Goal: Use online tool/utility

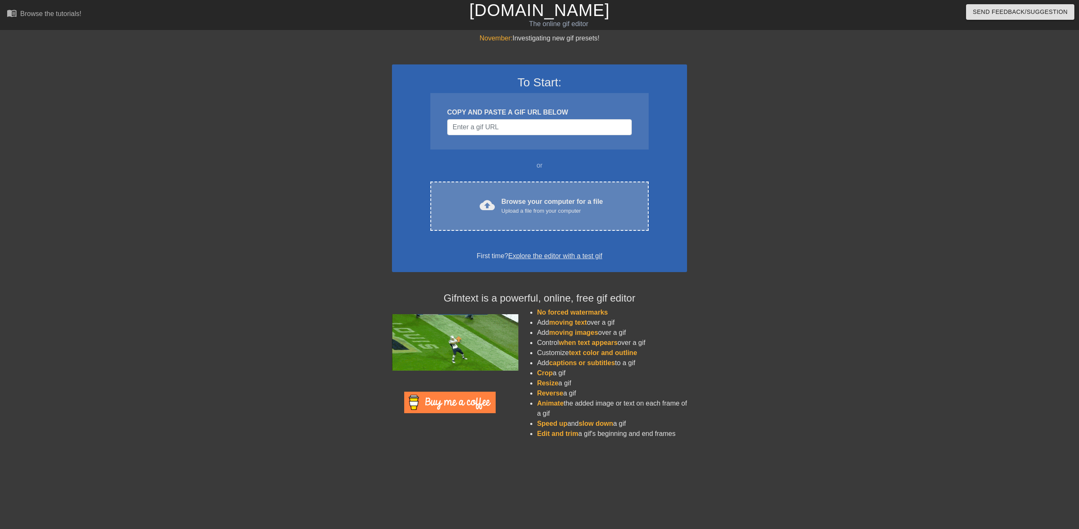
click at [488, 209] on span "cloud_upload" at bounding box center [487, 205] width 15 height 15
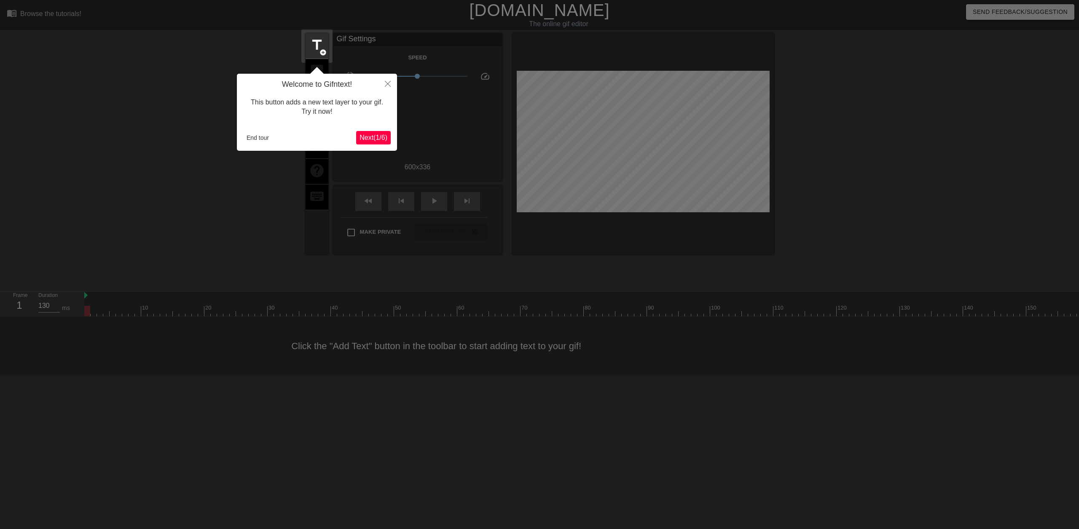
drag, startPoint x: 378, startPoint y: 136, endPoint x: 334, endPoint y: 132, distance: 44.0
click at [334, 132] on div "End tour Next ( 1 / 6 )" at bounding box center [316, 137] width 147 height 13
click at [372, 138] on span "Next ( 1 / 6 )" at bounding box center [373, 137] width 28 height 7
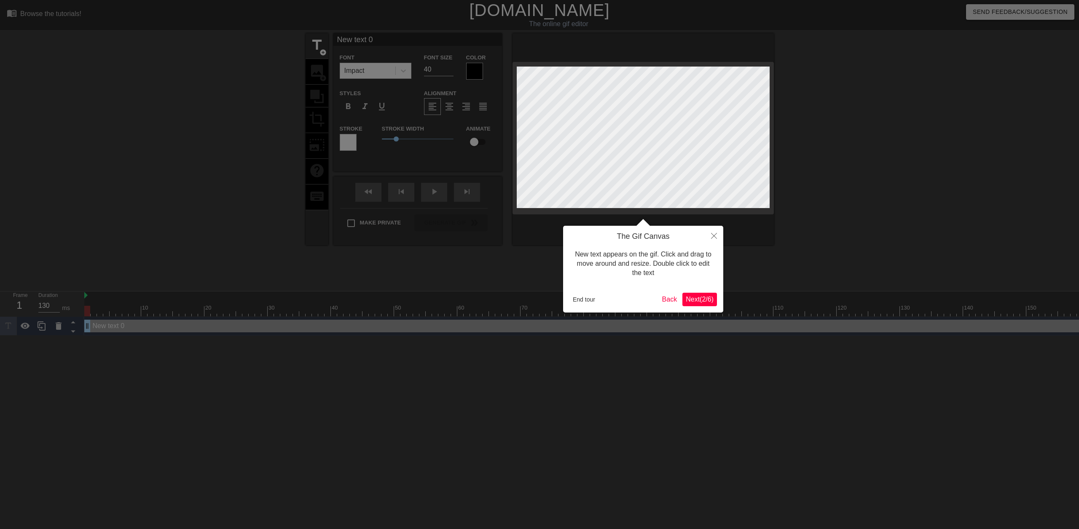
click at [692, 296] on span "Next ( 2 / 6 )" at bounding box center [700, 299] width 28 height 7
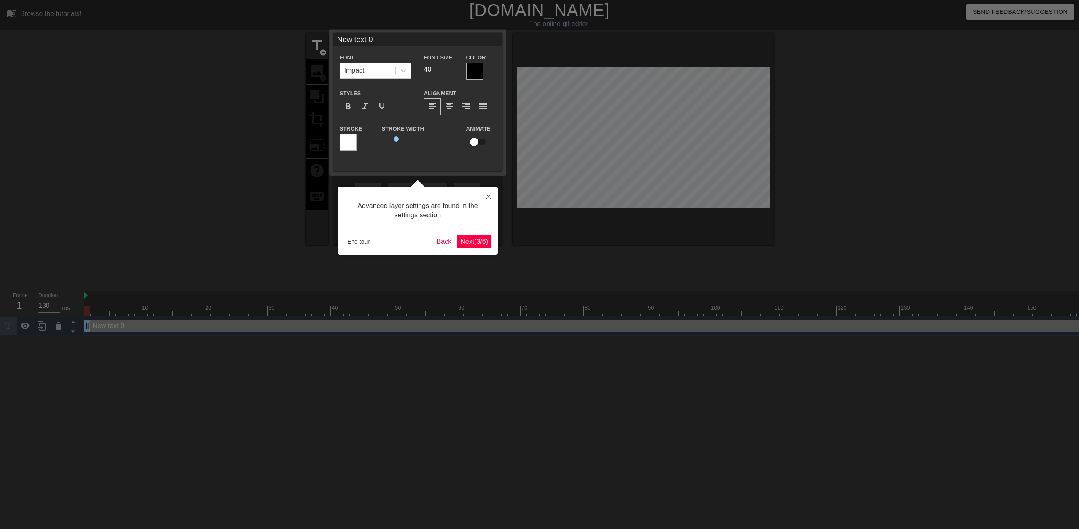
click at [466, 238] on span "Next ( 3 / 6 )" at bounding box center [474, 241] width 28 height 7
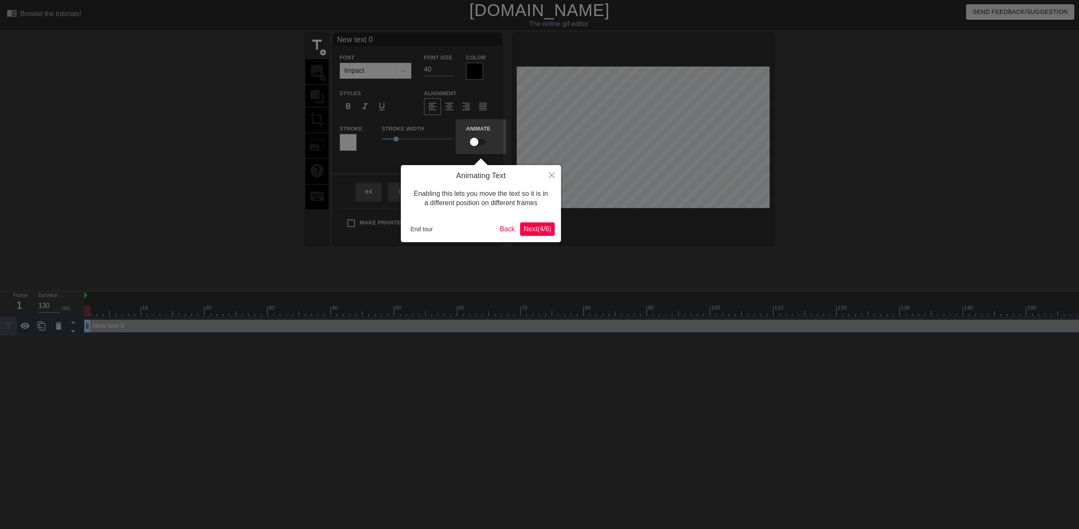
click at [528, 234] on button "Next ( 4 / 6 )" at bounding box center [537, 228] width 35 height 13
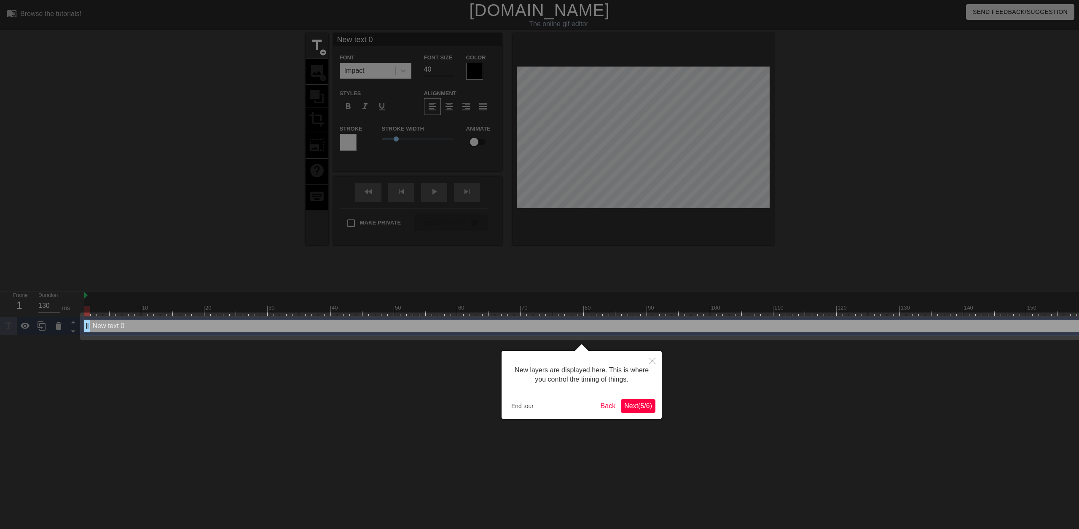
click at [633, 409] on span "Next ( 5 / 6 )" at bounding box center [638, 405] width 28 height 7
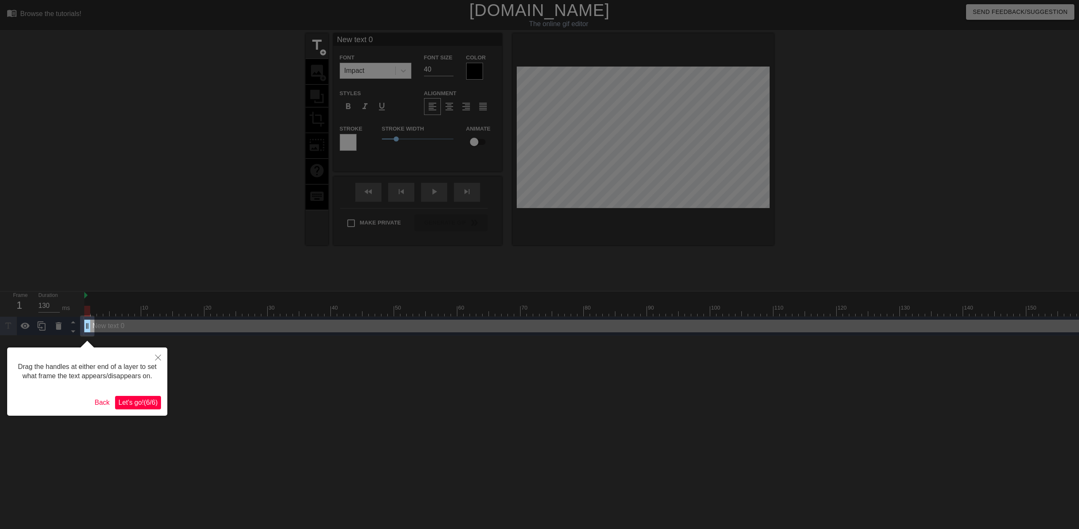
click at [129, 405] on span "Let's go! ( 6 / 6 )" at bounding box center [137, 402] width 39 height 7
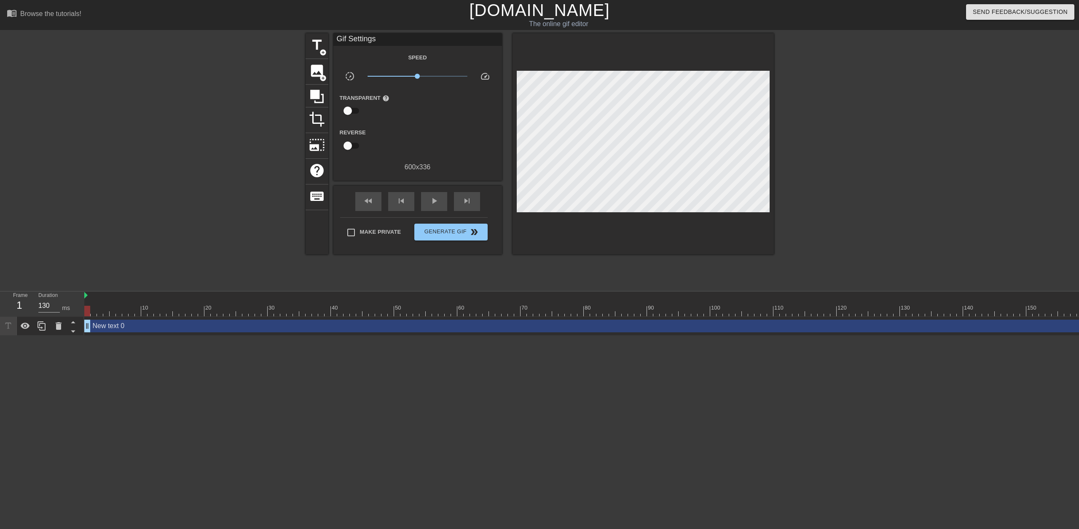
click at [247, 107] on div at bounding box center [232, 159] width 126 height 253
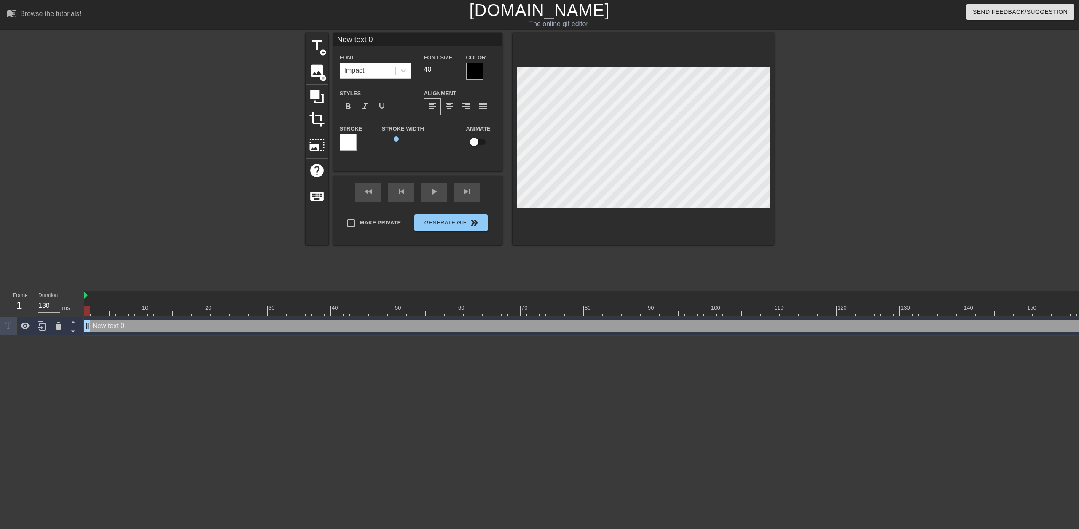
drag, startPoint x: 508, startPoint y: 128, endPoint x: 120, endPoint y: 326, distance: 436.1
click at [529, 268] on div "title add_circle image add_circle crop photo_size_select_large help keyboard Fo…" at bounding box center [540, 159] width 468 height 253
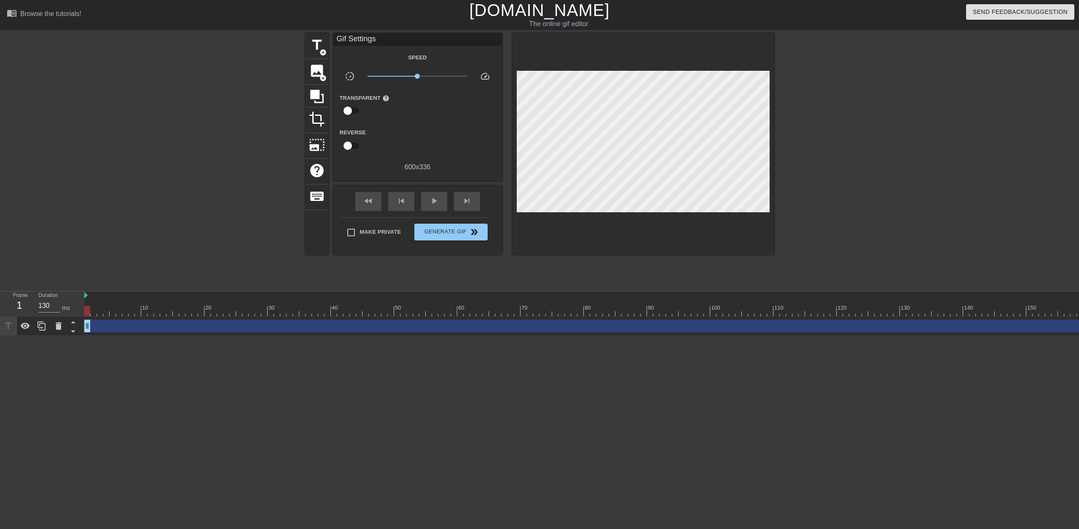
click at [180, 336] on html "menu_book Browse the tutorials! [DOMAIN_NAME] The online gif editor Send Feedba…" at bounding box center [539, 168] width 1079 height 336
drag, startPoint x: 418, startPoint y: 76, endPoint x: 477, endPoint y: 80, distance: 58.8
click at [477, 80] on div "slow_motion_video x10.0 speed" at bounding box center [417, 77] width 169 height 13
click at [459, 233] on span "Generate Gif double_arrow" at bounding box center [451, 232] width 66 height 10
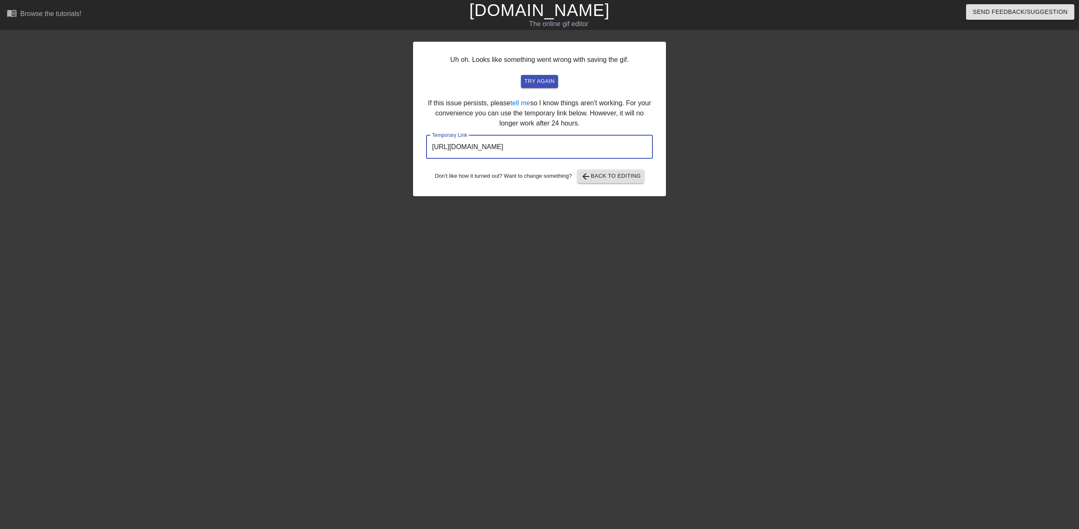
click at [446, 146] on input "[URL][DOMAIN_NAME]" at bounding box center [539, 147] width 227 height 24
